Goal: Find specific page/section: Find specific page/section

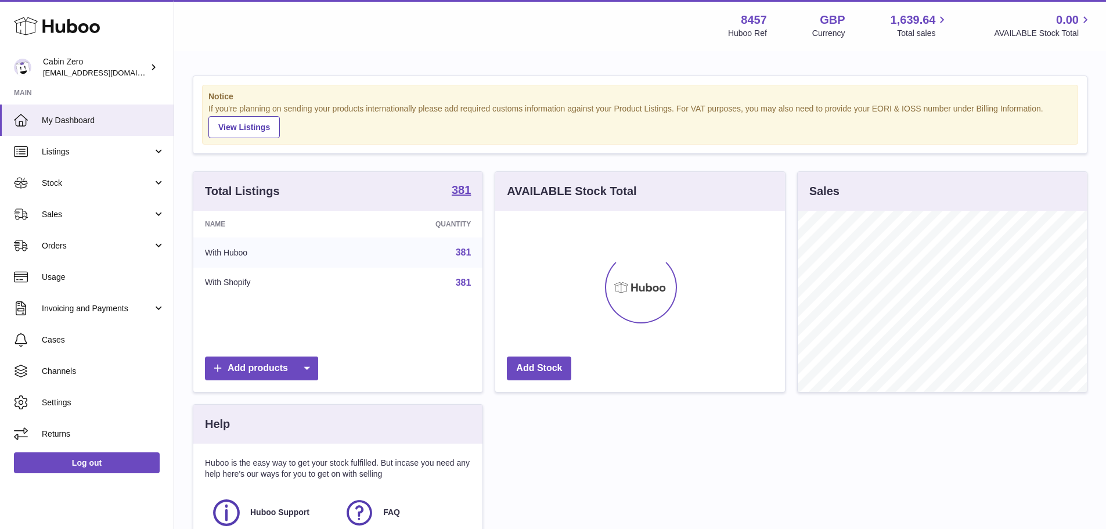
scroll to position [181, 290]
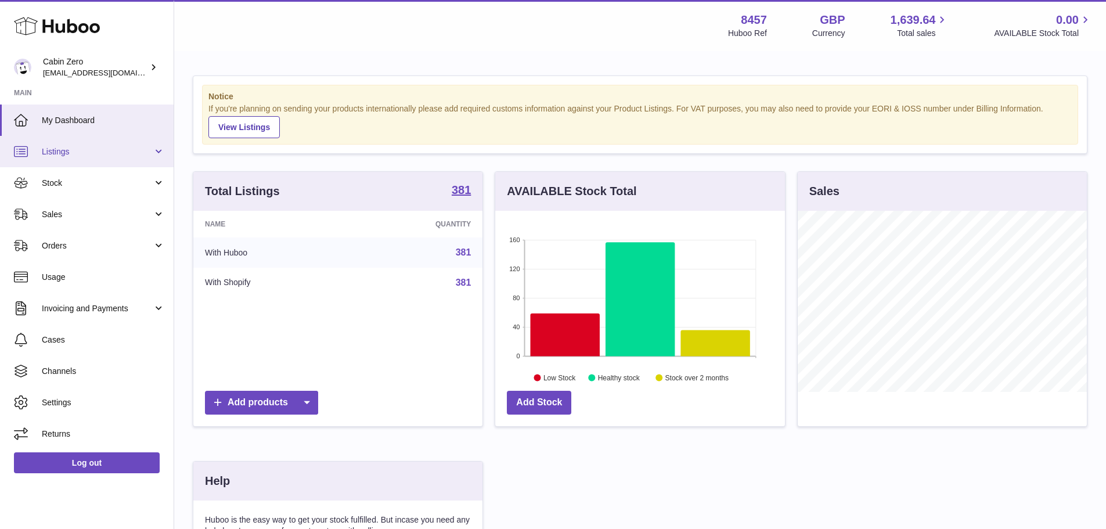
click at [101, 143] on link "Listings" at bounding box center [87, 151] width 174 height 31
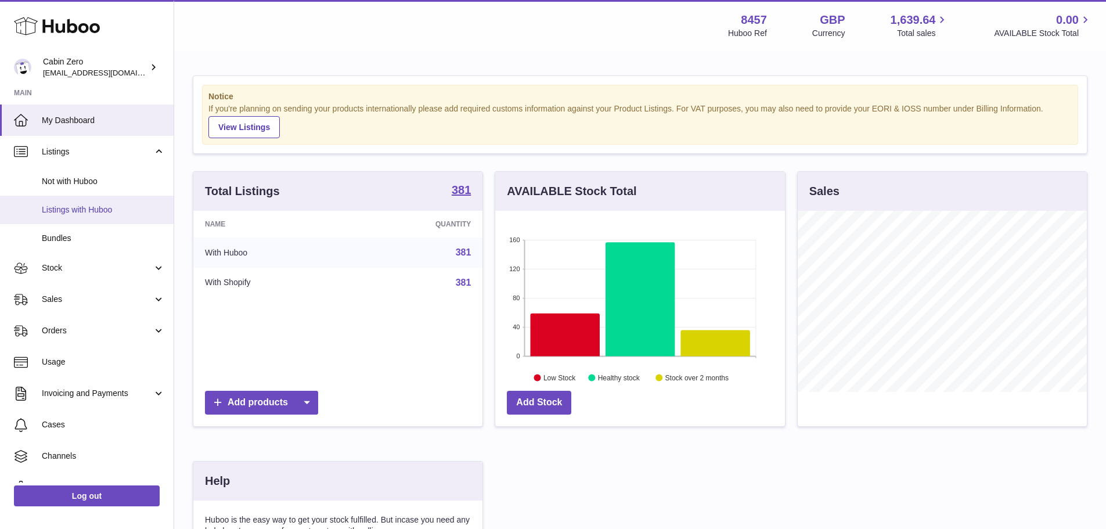
click at [100, 212] on span "Listings with Huboo" at bounding box center [103, 209] width 123 height 11
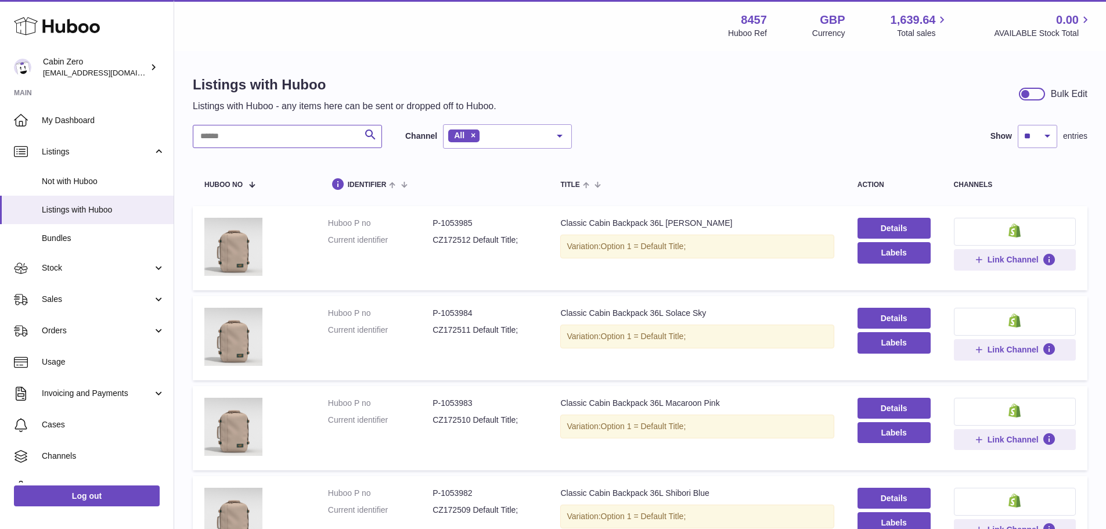
click at [263, 138] on input "text" at bounding box center [287, 136] width 189 height 23
paste input "****"
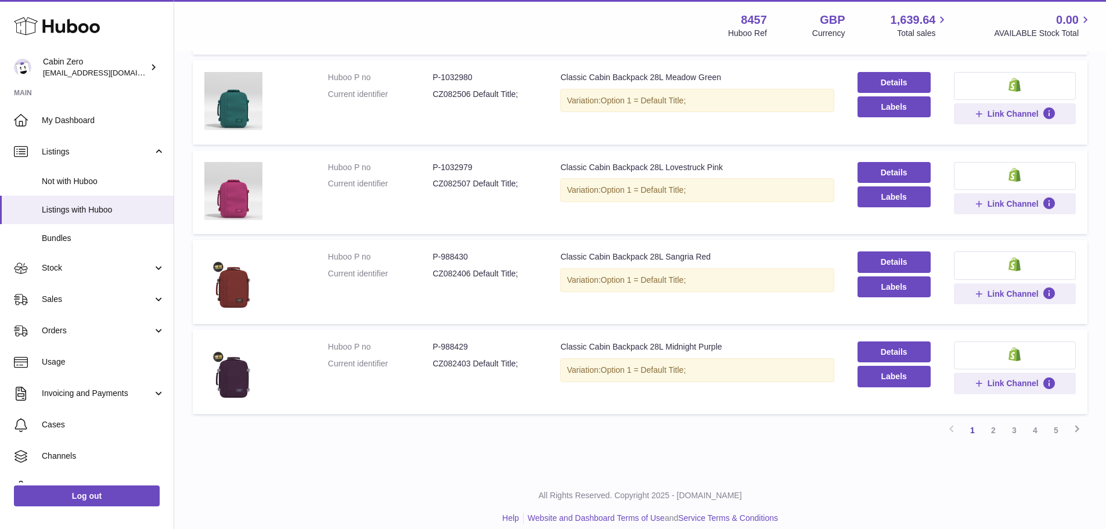
scroll to position [698, 0]
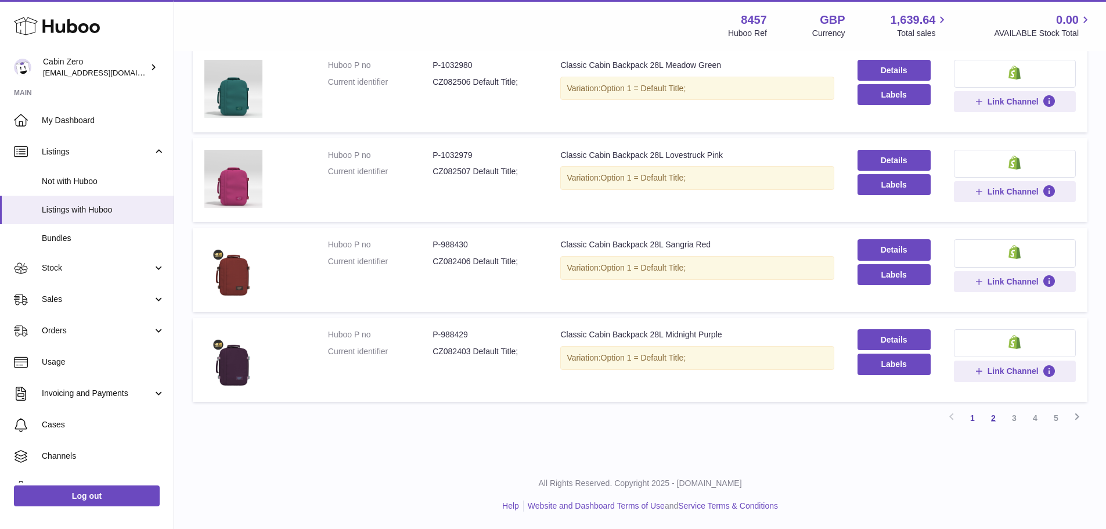
type input "****"
click at [994, 424] on link "2" at bounding box center [993, 417] width 21 height 21
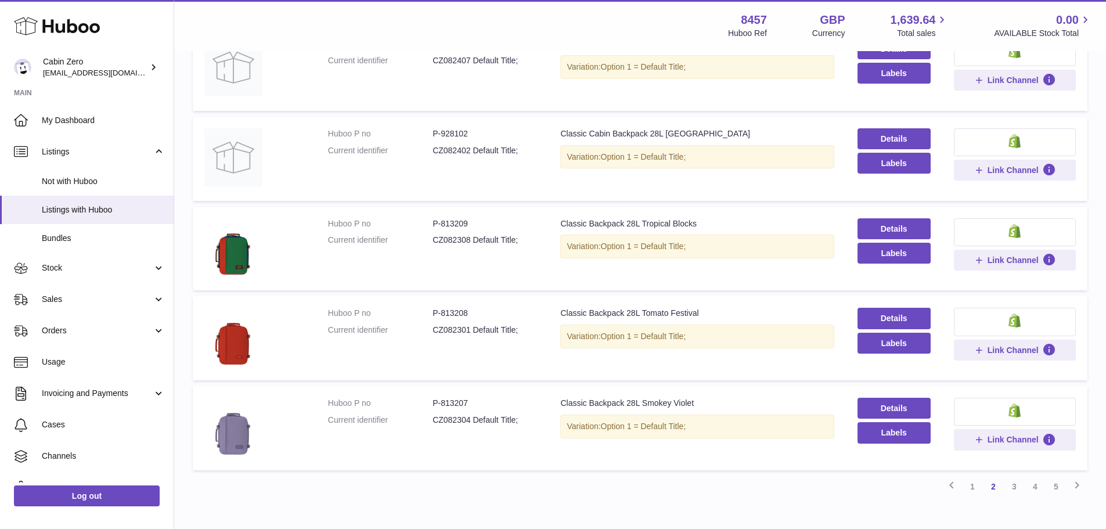
scroll to position [698, 0]
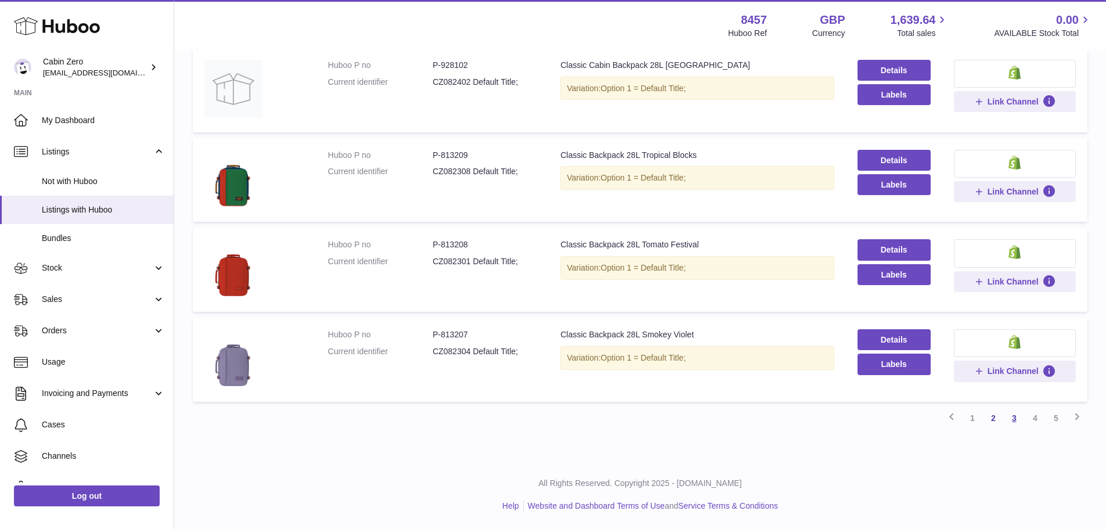
click at [1016, 416] on link "3" at bounding box center [1014, 417] width 21 height 21
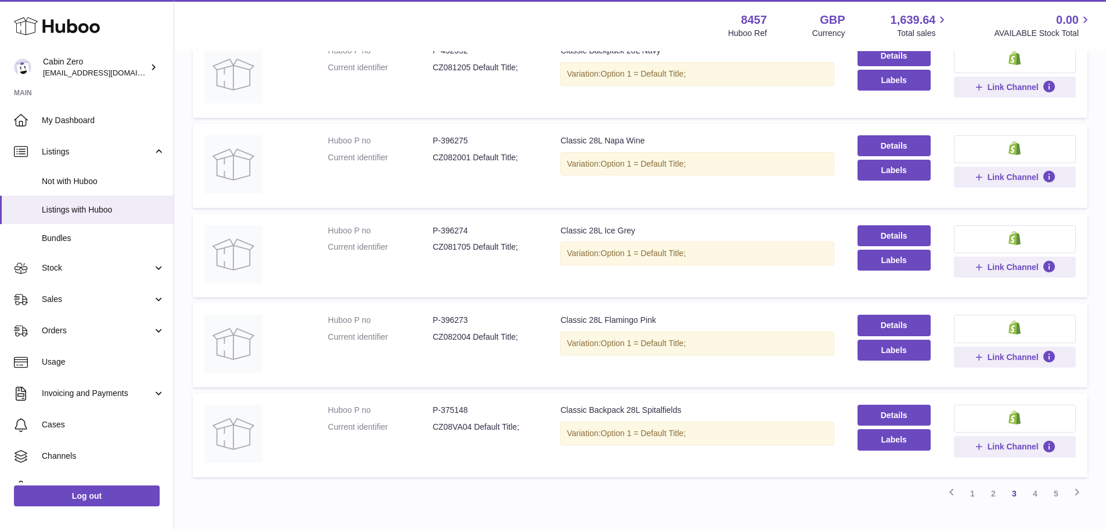
scroll to position [698, 0]
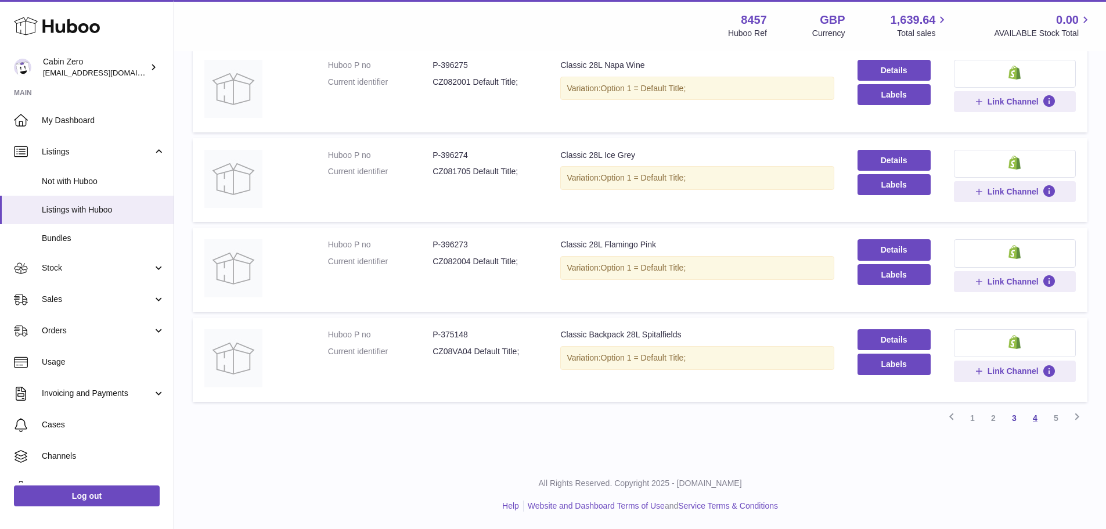
click at [1038, 422] on link "4" at bounding box center [1034, 417] width 21 height 21
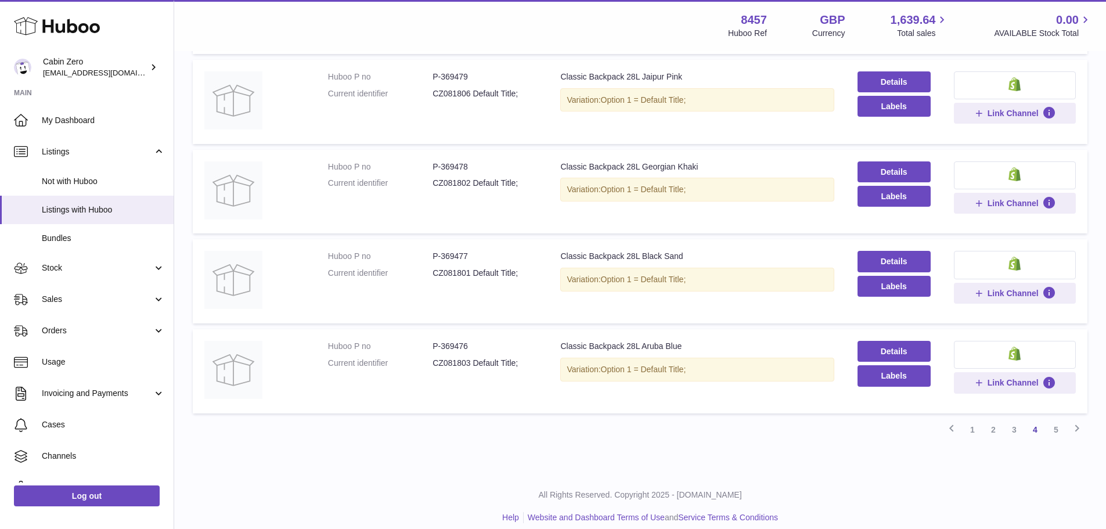
scroll to position [698, 0]
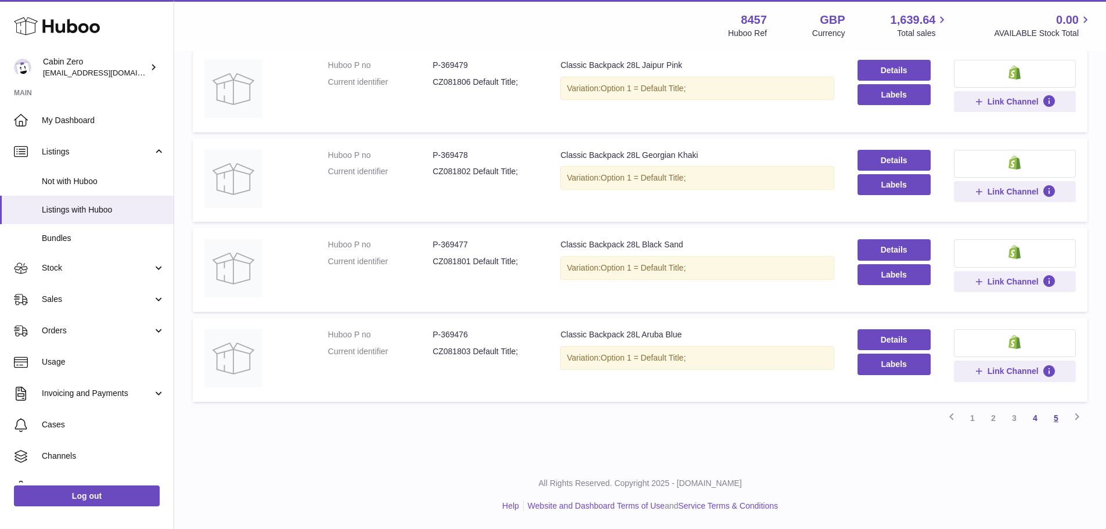
click at [1058, 422] on link "5" at bounding box center [1055, 417] width 21 height 21
